Goal: Share content

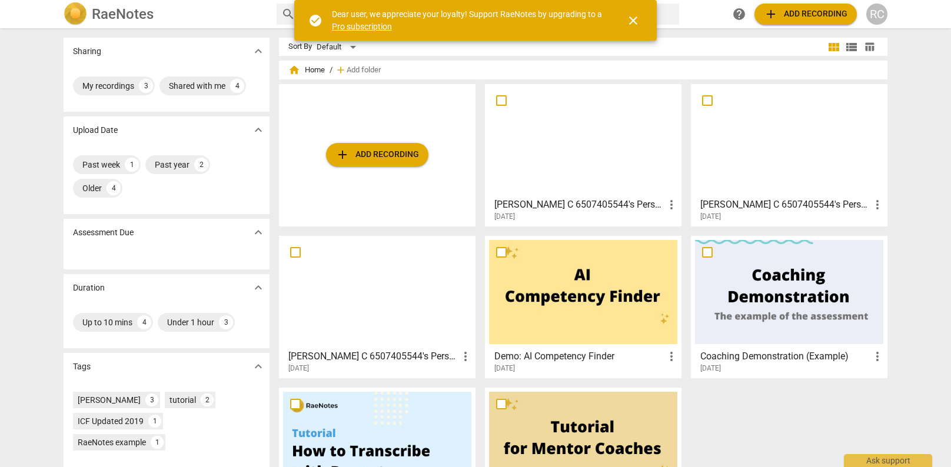
click at [584, 158] on div at bounding box center [583, 140] width 188 height 104
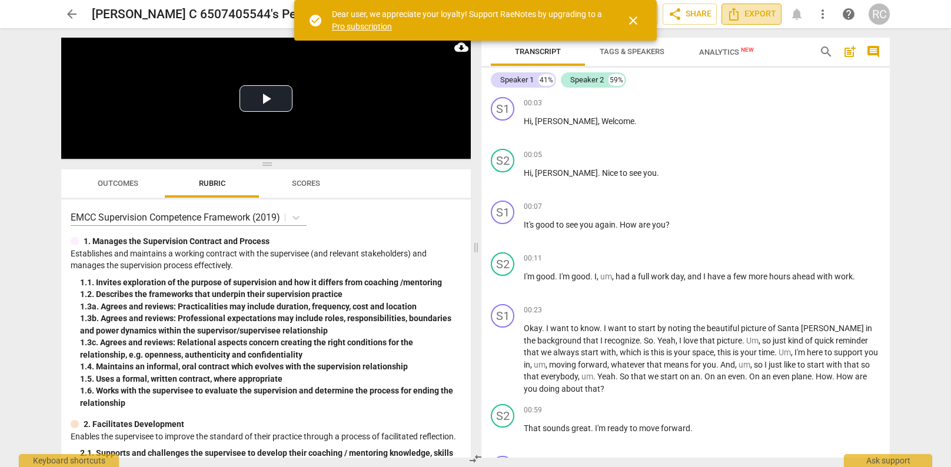
click at [734, 15] on icon "Export" at bounding box center [734, 14] width 14 height 14
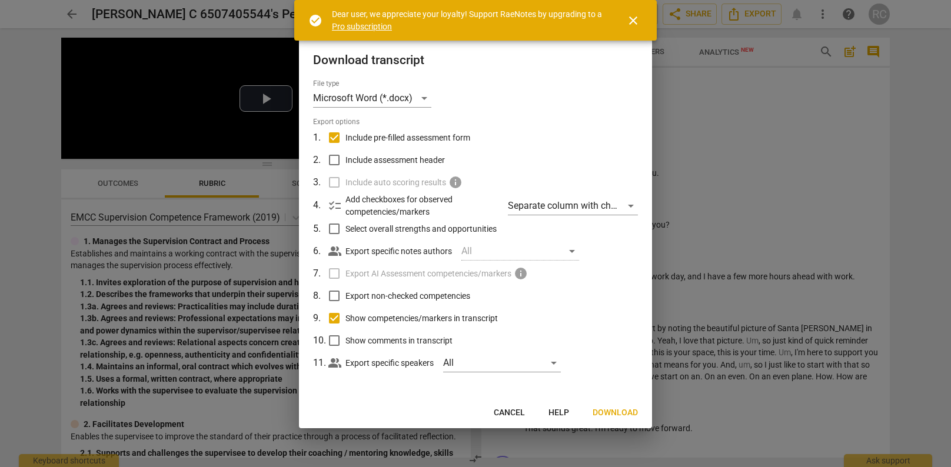
click at [696, 78] on div at bounding box center [475, 233] width 951 height 467
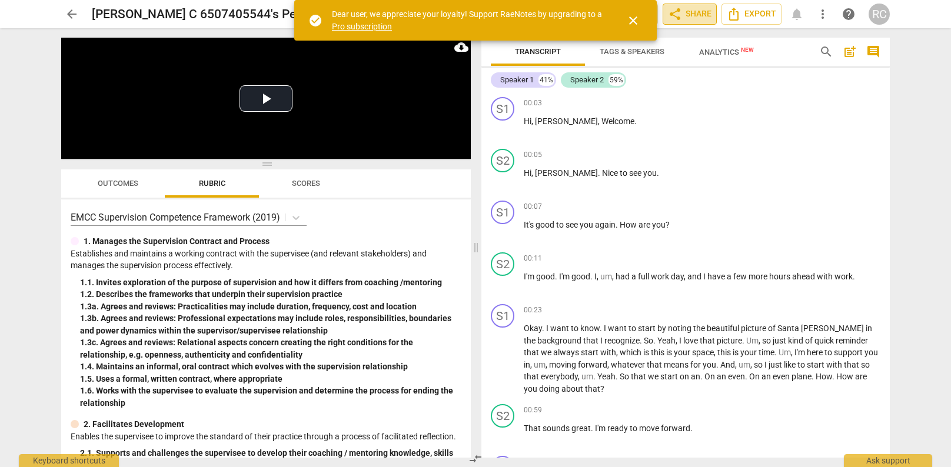
click at [702, 12] on span "share Share" at bounding box center [690, 14] width 44 height 14
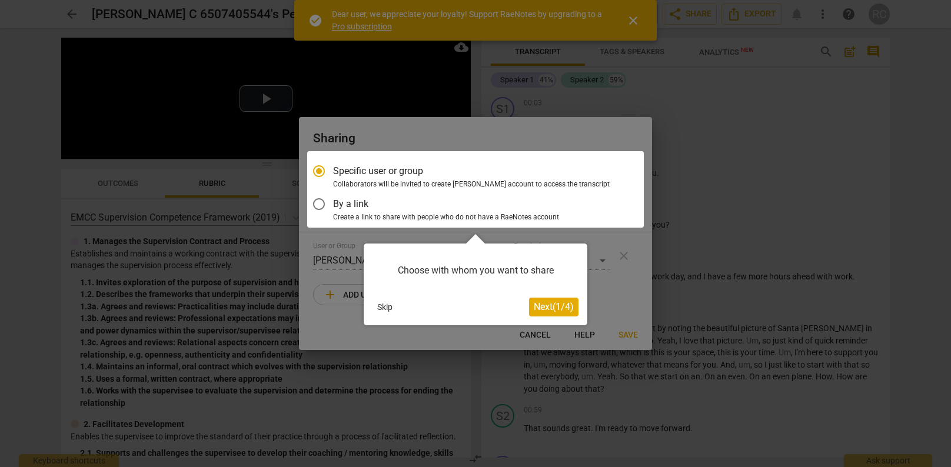
click at [556, 309] on span "Next ( 1 / 4 )" at bounding box center [554, 306] width 40 height 11
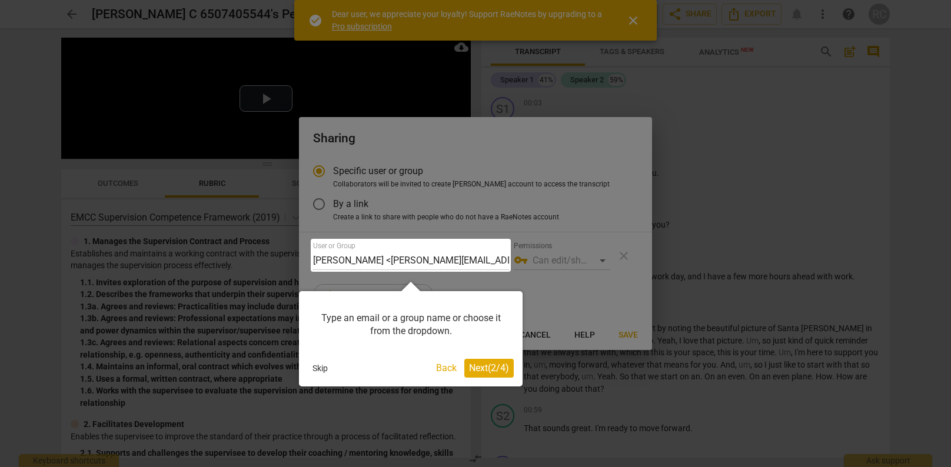
click at [490, 369] on span "Next ( 2 / 4 )" at bounding box center [489, 368] width 40 height 11
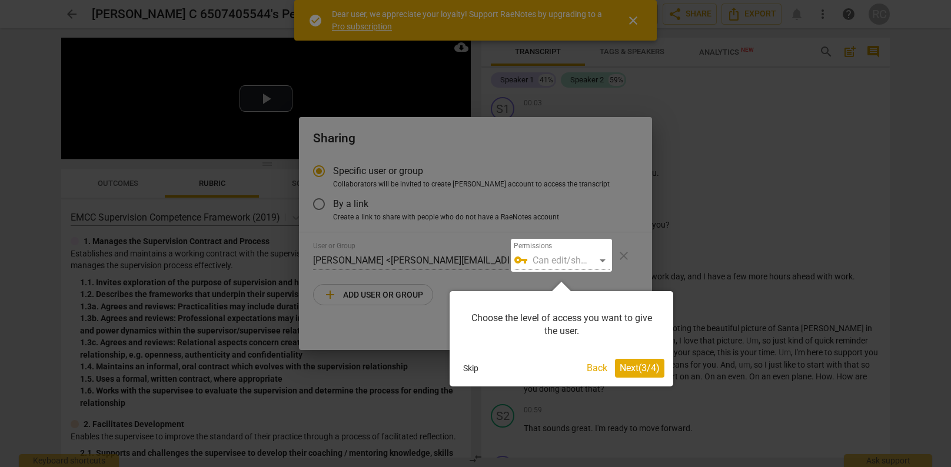
click at [631, 370] on span "Next ( 3 / 4 )" at bounding box center [640, 368] width 40 height 11
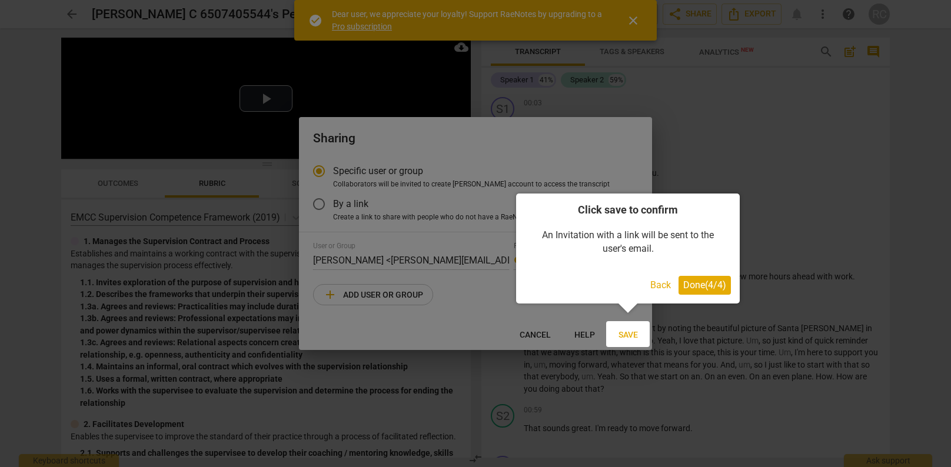
click at [662, 281] on button "Back" at bounding box center [661, 285] width 30 height 19
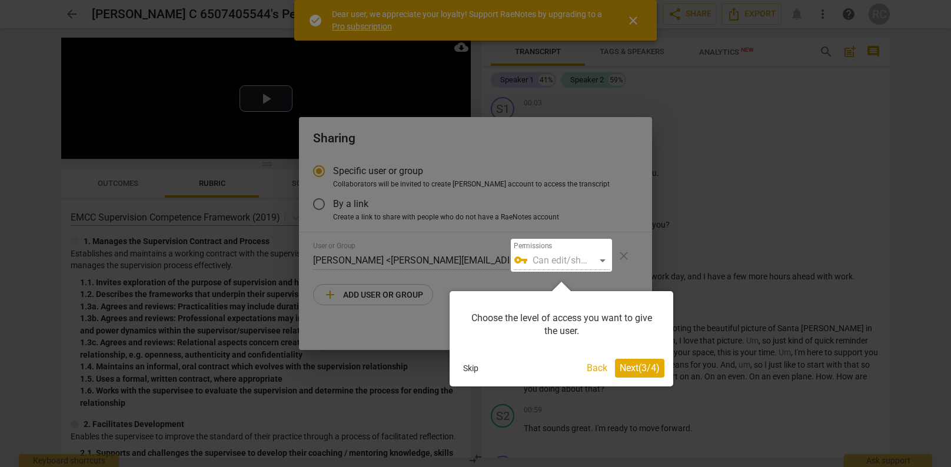
click at [472, 367] on button "Skip" at bounding box center [471, 369] width 25 height 18
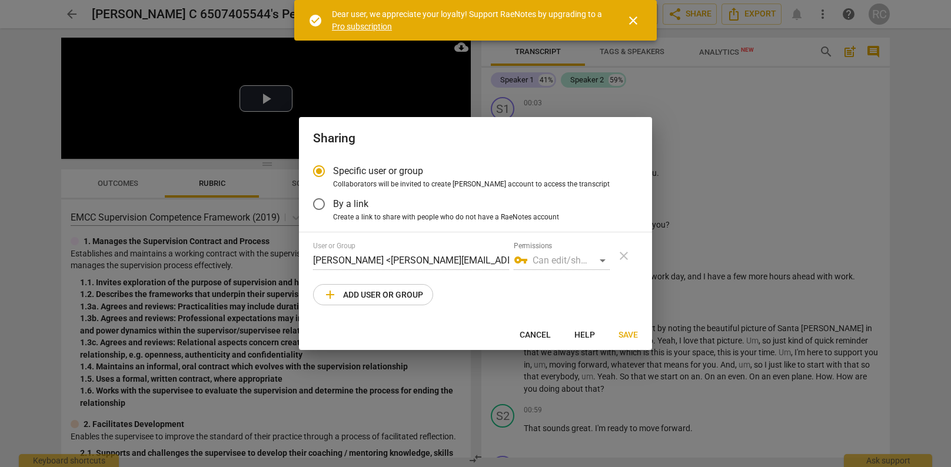
click at [633, 16] on span "close" at bounding box center [633, 21] width 14 height 14
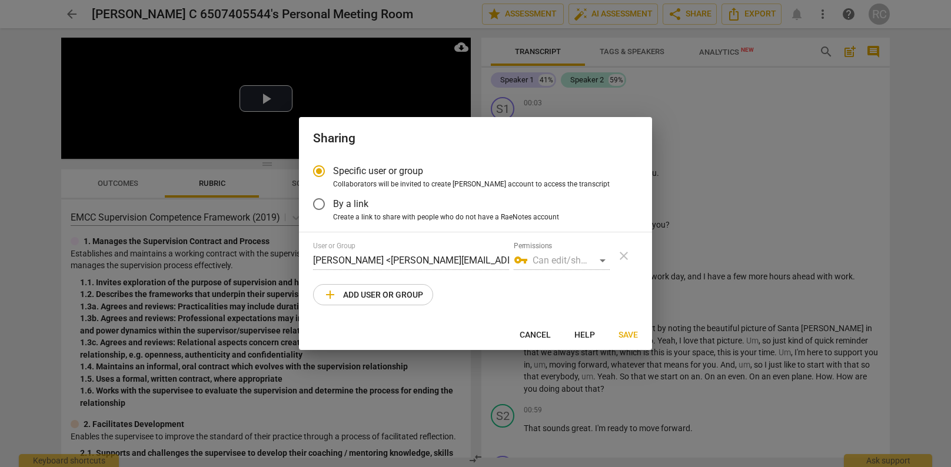
click at [545, 333] on span "Cancel" at bounding box center [535, 336] width 31 height 12
radio input "false"
